Goal: Participate in discussion: Engage in conversation with other users on a specific topic

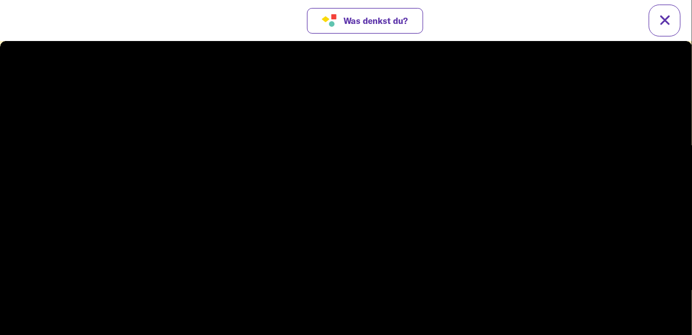
scroll to position [17, 0]
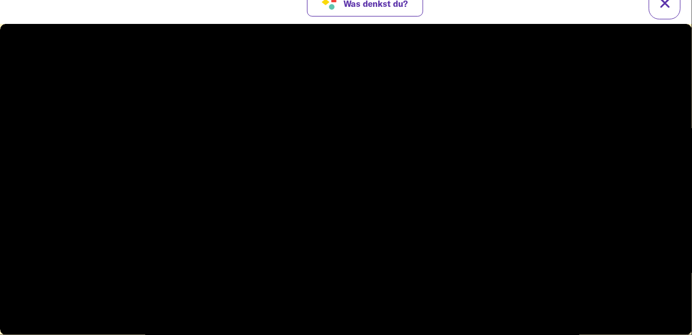
click at [408, 226] on video at bounding box center [346, 178] width 692 height 311
click at [358, 191] on div at bounding box center [346, 194] width 36 height 36
click at [379, 11] on button "Was denkst du?" at bounding box center [365, 4] width 117 height 26
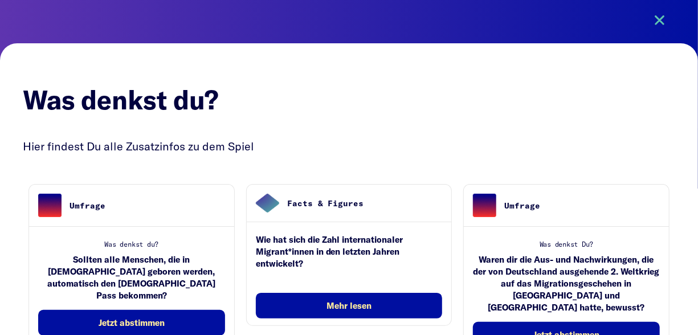
click at [653, 18] on button at bounding box center [659, 21] width 32 height 32
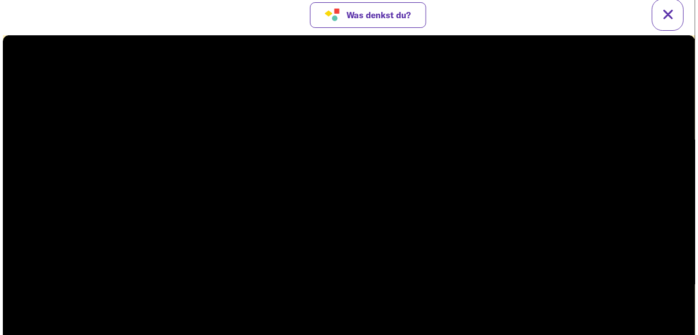
scroll to position [0, 0]
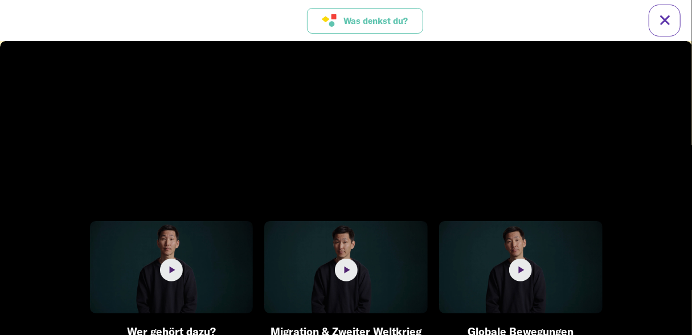
click at [399, 32] on button "Was denkst du?" at bounding box center [365, 21] width 117 height 26
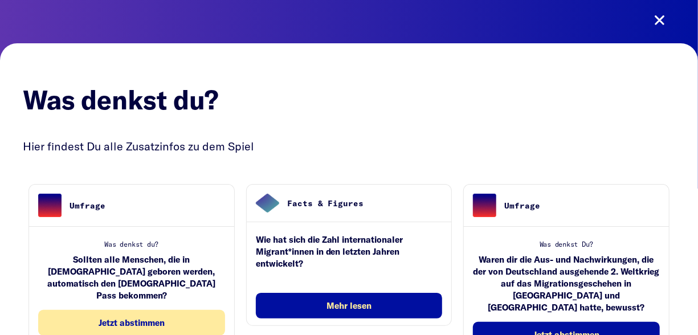
click at [147, 318] on span "Jetzt abstimmen" at bounding box center [132, 323] width 66 height 10
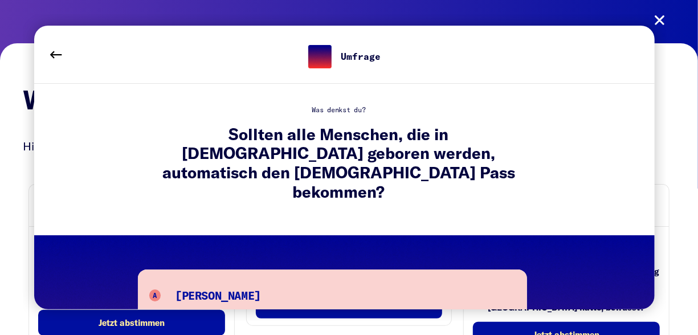
click at [184, 286] on div "[PERSON_NAME]" at bounding box center [218, 297] width 86 height 23
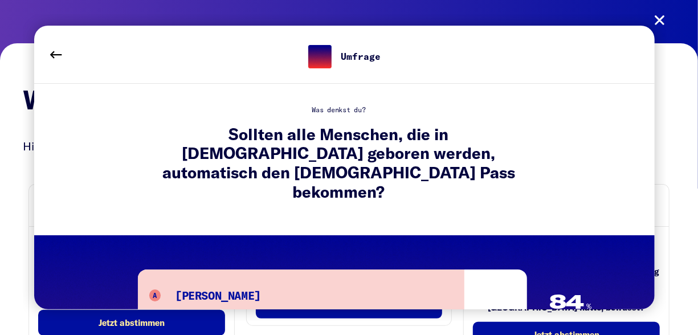
click at [157, 289] on span "A" at bounding box center [155, 295] width 12 height 12
drag, startPoint x: 536, startPoint y: 322, endPoint x: 528, endPoint y: 314, distance: 10.9
click at [530, 319] on div "Was denkst du? Was denkst du? Hier findest Du alle Zusatzinfos zu dem Spiel Umf…" at bounding box center [349, 201] width 698 height 320
click at [535, 319] on div "Umfrage Was denkst du? Sollten alle Menschen, die in [DEMOGRAPHIC_DATA] geboren…" at bounding box center [344, 167] width 643 height 306
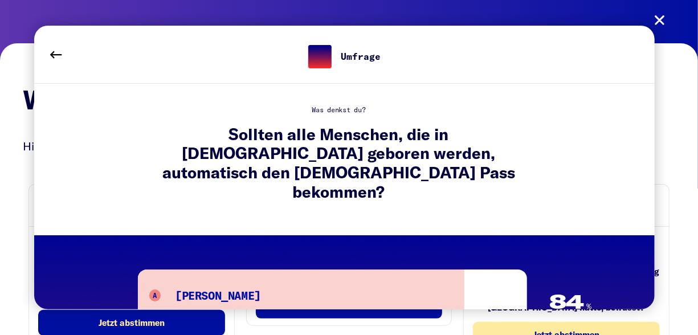
click at [569, 330] on span "Jetzt abstimmen" at bounding box center [566, 335] width 66 height 10
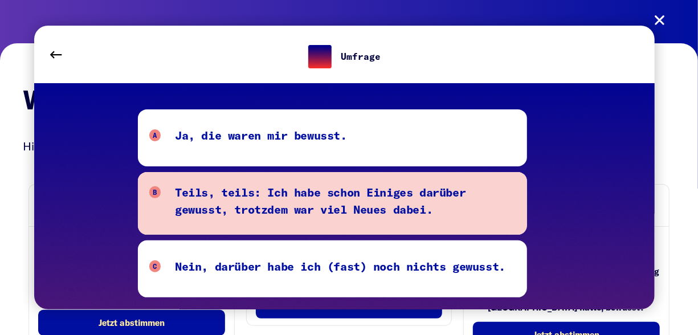
scroll to position [171, 0]
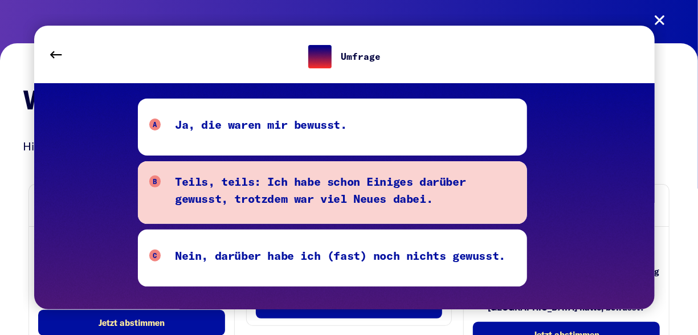
click at [310, 215] on div at bounding box center [332, 192] width 389 height 63
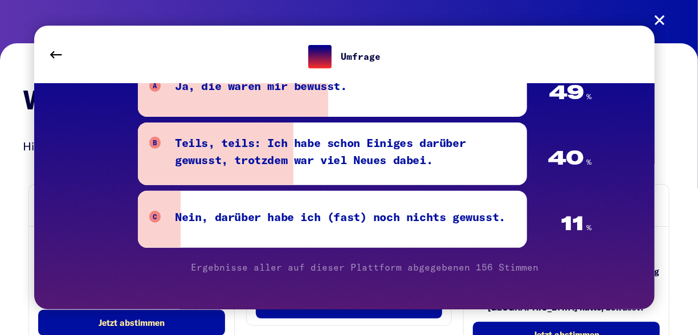
scroll to position [228, 0]
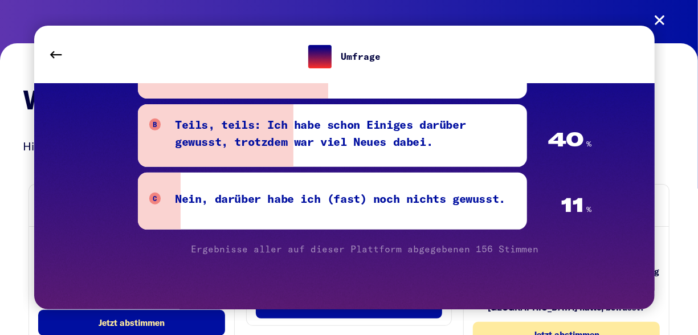
click at [553, 330] on span "Jetzt abstimmen" at bounding box center [566, 335] width 66 height 10
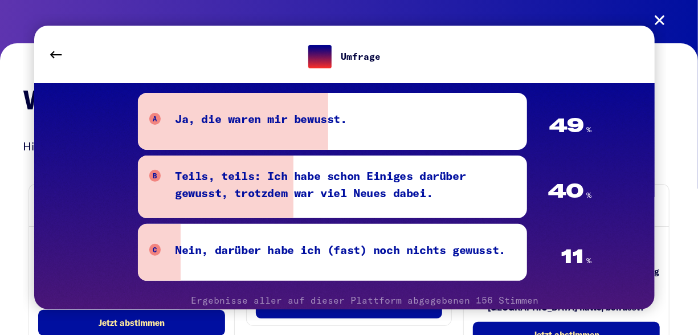
scroll to position [114, 0]
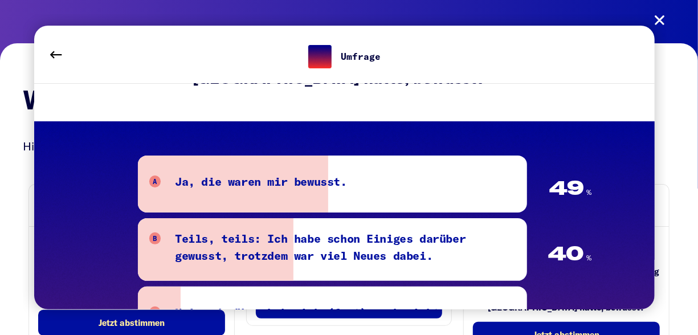
click at [453, 192] on div "A Ja, die waren mir bewusst." at bounding box center [332, 184] width 366 height 23
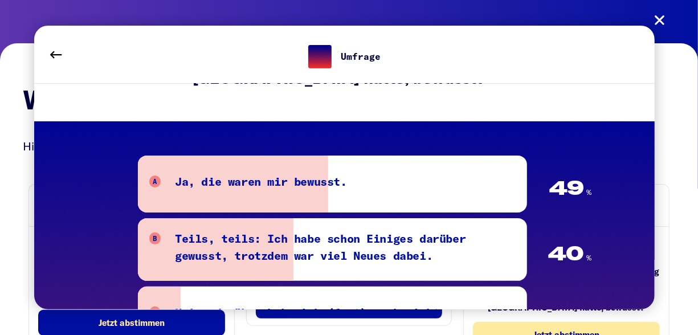
click at [534, 330] on span "Jetzt abstimmen" at bounding box center [566, 335] width 66 height 10
click at [543, 330] on span "Jetzt abstimmen" at bounding box center [566, 335] width 66 height 10
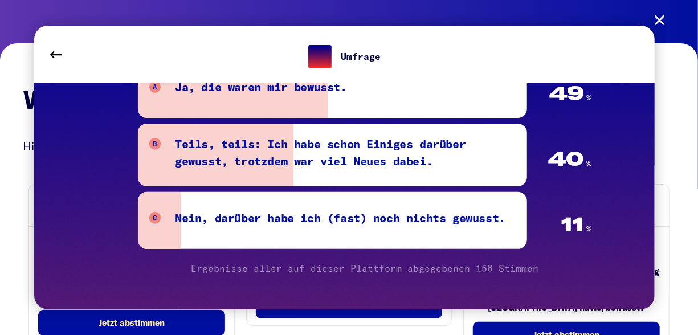
scroll to position [245, 0]
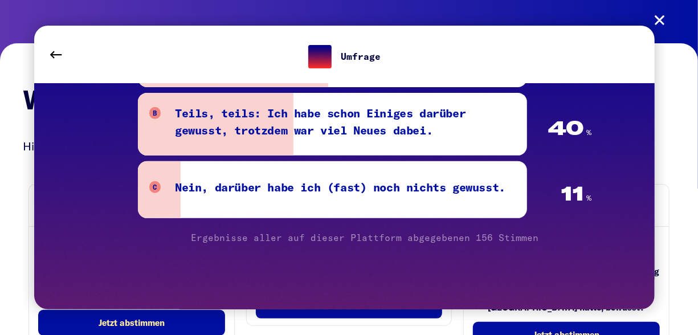
click at [481, 233] on span "Ergebnisse aller auf dieser Plattform abgegebenen 156 Stimmen" at bounding box center [364, 237] width 347 height 11
click at [282, 212] on button "C Nein, darüber habe ich (fast) noch nichts gewusst." at bounding box center [332, 189] width 389 height 57
drag, startPoint x: 286, startPoint y: 204, endPoint x: 314, endPoint y: 184, distance: 34.3
click at [291, 200] on div "Nein, darüber habe ich (fast) noch nichts gewusst." at bounding box center [340, 189] width 330 height 23
drag, startPoint x: 359, startPoint y: 186, endPoint x: 392, endPoint y: 158, distance: 43.3
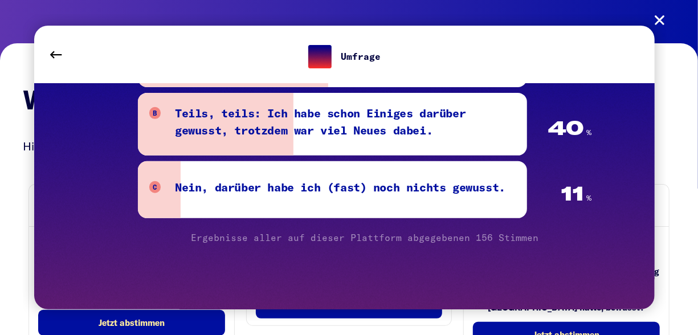
click at [372, 187] on div "Nein, darüber habe ich (fast) noch nichts gewusst." at bounding box center [340, 189] width 330 height 23
drag, startPoint x: 393, startPoint y: 154, endPoint x: 379, endPoint y: 154, distance: 14.2
click at [379, 154] on div "B Teils, teils: Ich habe schon Einiges darüber gewusst, trotzdem war viel Neues…" at bounding box center [365, 127] width 454 height 68
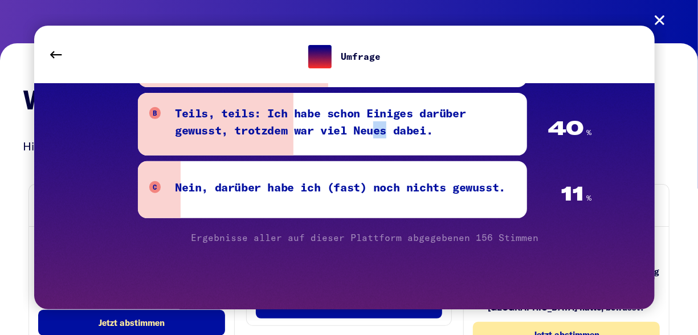
click at [547, 330] on span "Jetzt abstimmen" at bounding box center [566, 335] width 66 height 10
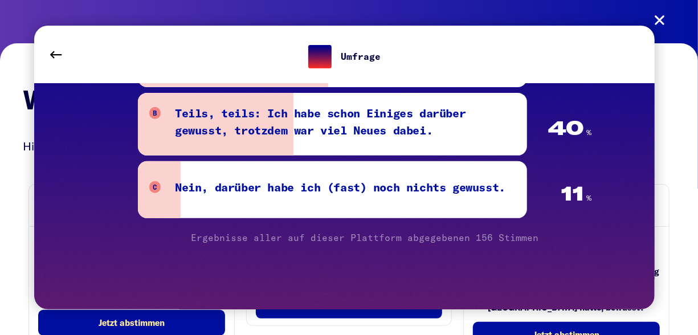
click at [535, 314] on div "Umfrage Was denkst Du? Waren dir die Aus- und Nachwirkungen, die der von Deutsc…" at bounding box center [344, 167] width 643 height 306
click at [539, 319] on div "Umfrage Was denkst Du? Waren dir die Aus- und Nachwirkungen, die der von Deutsc…" at bounding box center [344, 167] width 643 height 306
click at [540, 319] on div "Umfrage Was denkst Du? Waren dir die Aus- und Nachwirkungen, die der von Deutsc…" at bounding box center [344, 167] width 643 height 306
